Goal: Check status: Check status

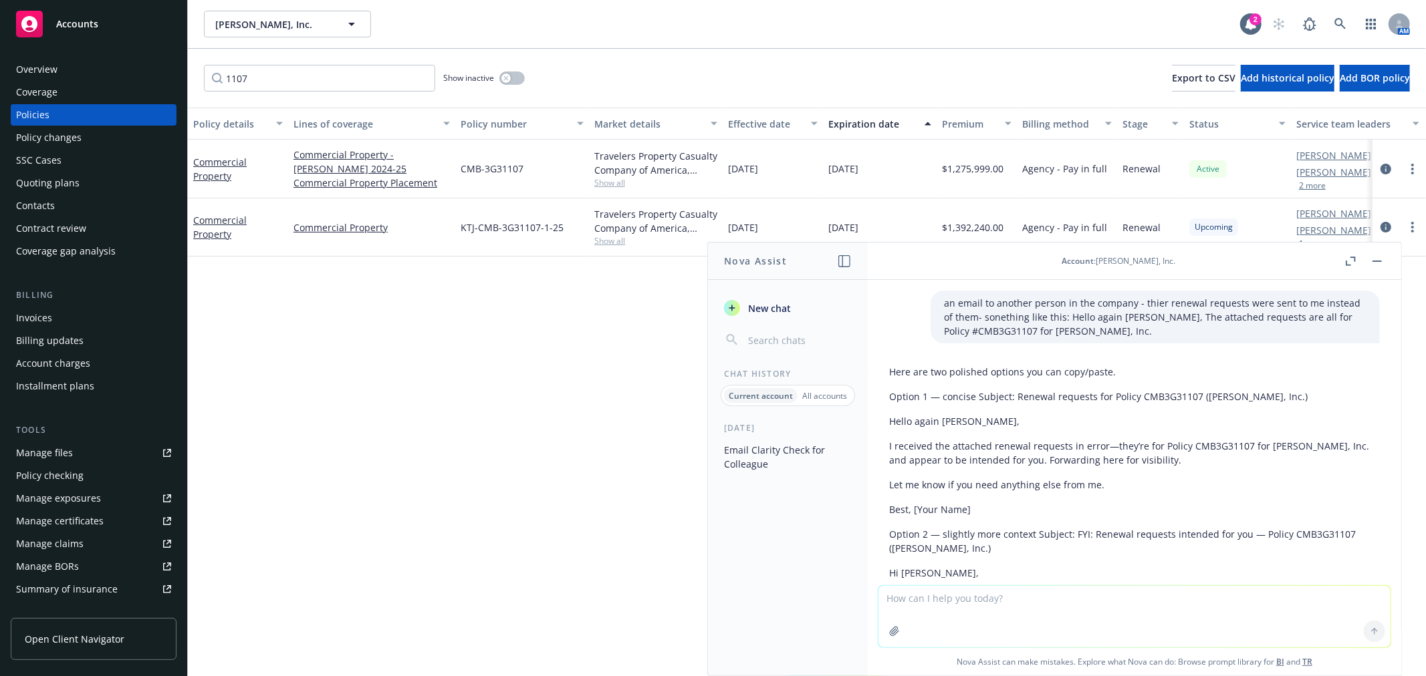
scroll to position [632, 0]
